Goal: Navigation & Orientation: Find specific page/section

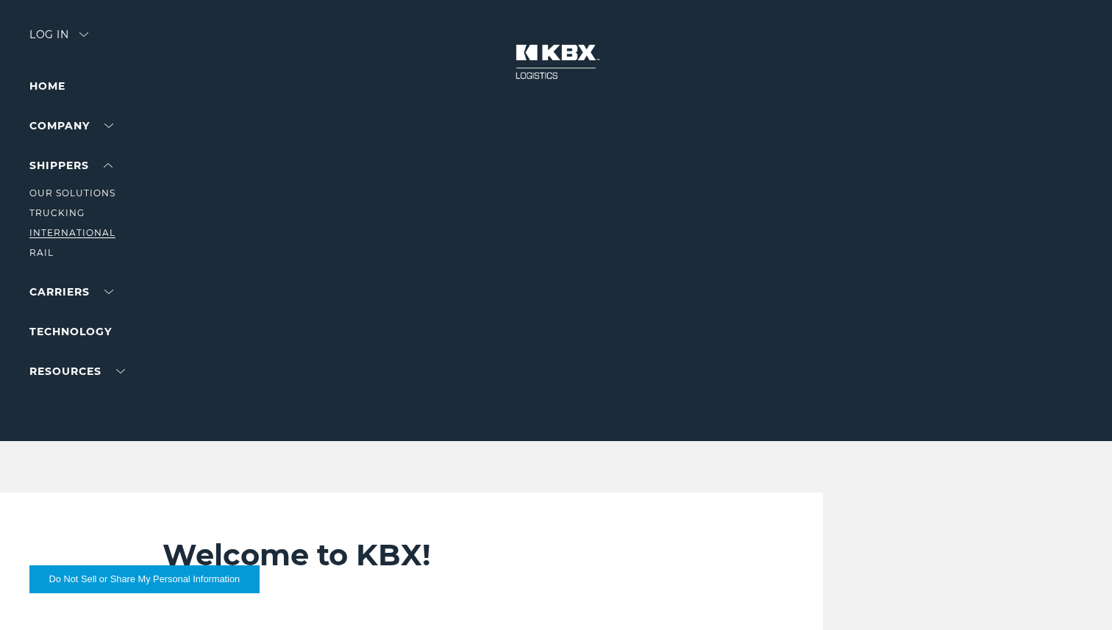
click at [88, 230] on link "International" at bounding box center [72, 232] width 86 height 11
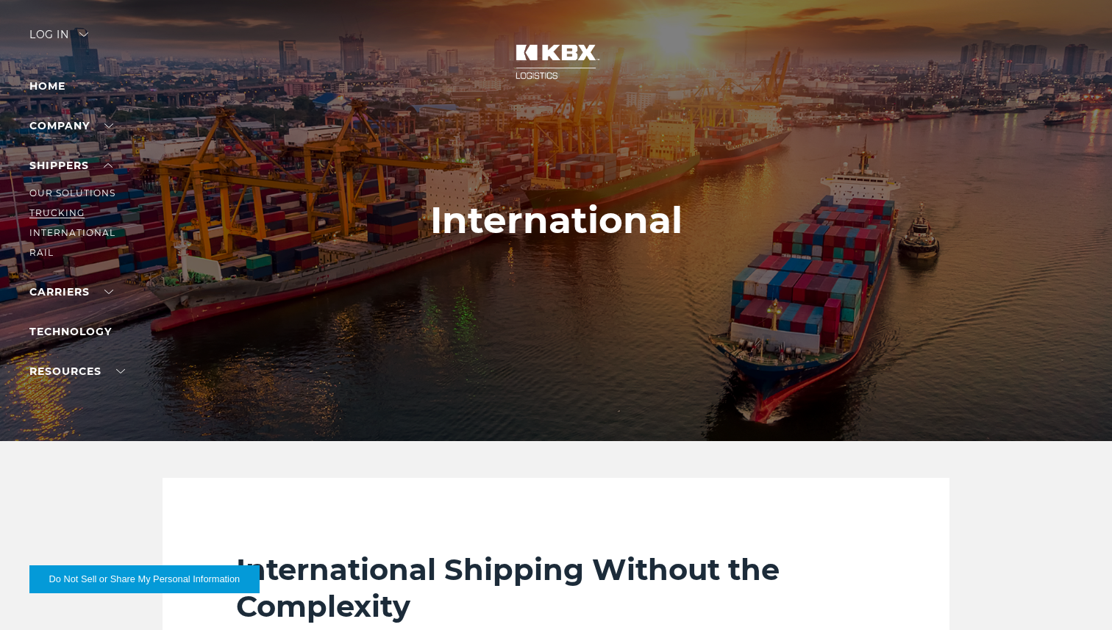
click at [64, 215] on link "Trucking" at bounding box center [56, 212] width 55 height 11
